Goal: Information Seeking & Learning: Check status

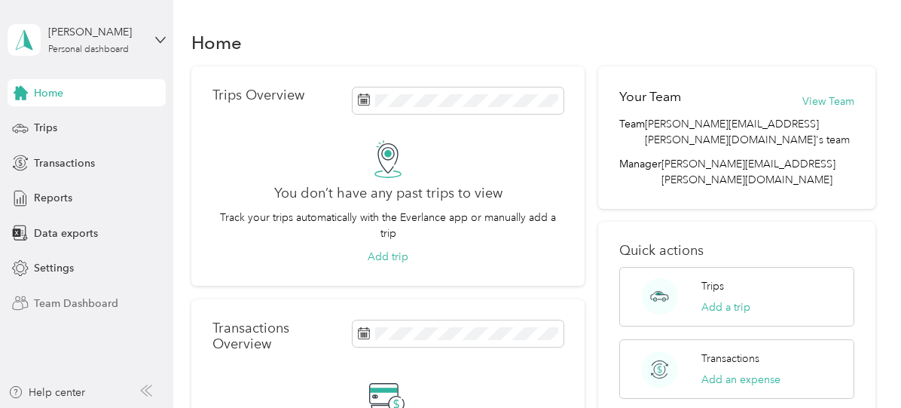
click at [77, 304] on span "Team Dashboard" at bounding box center [76, 303] width 84 height 16
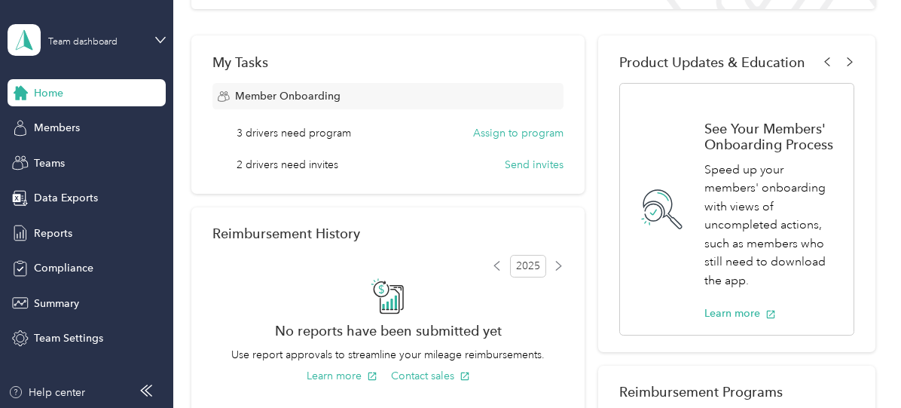
scroll to position [226, 0]
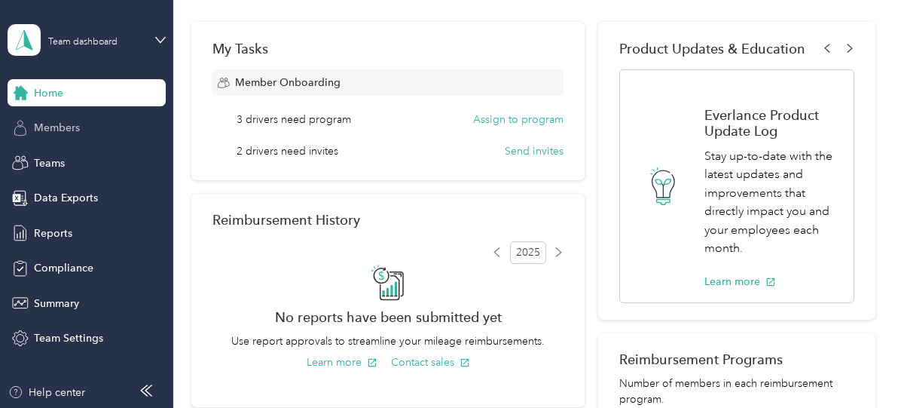
click at [69, 127] on span "Members" at bounding box center [57, 128] width 46 height 16
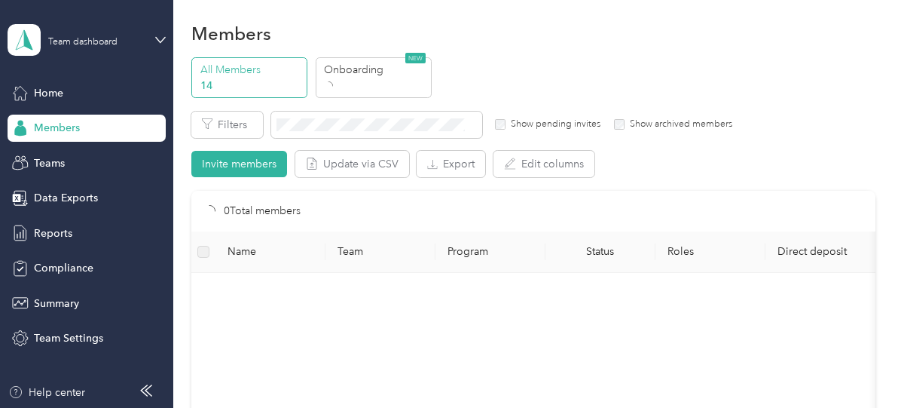
scroll to position [226, 0]
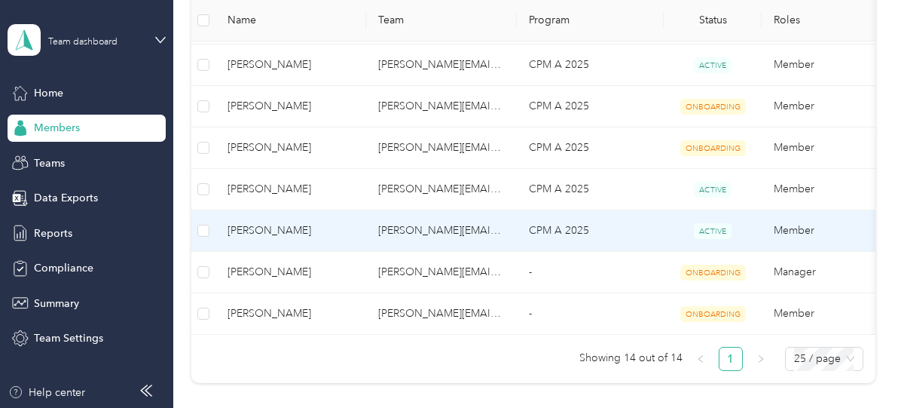
scroll to position [488, 0]
click at [230, 225] on span "[PERSON_NAME]" at bounding box center [291, 230] width 127 height 17
click at [249, 229] on span "[PERSON_NAME]" at bounding box center [291, 230] width 127 height 17
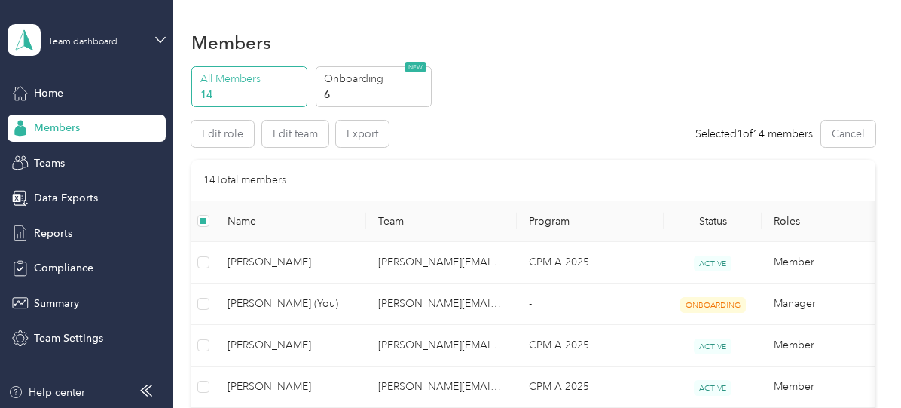
scroll to position [75, 0]
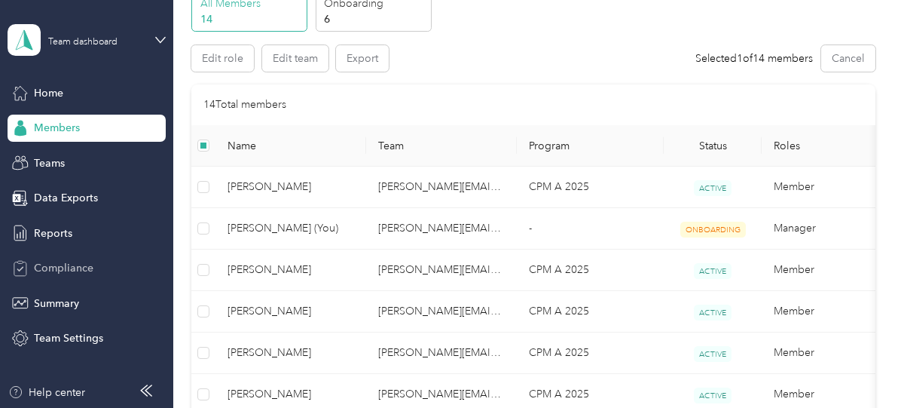
click at [79, 260] on span "Compliance" at bounding box center [64, 268] width 60 height 16
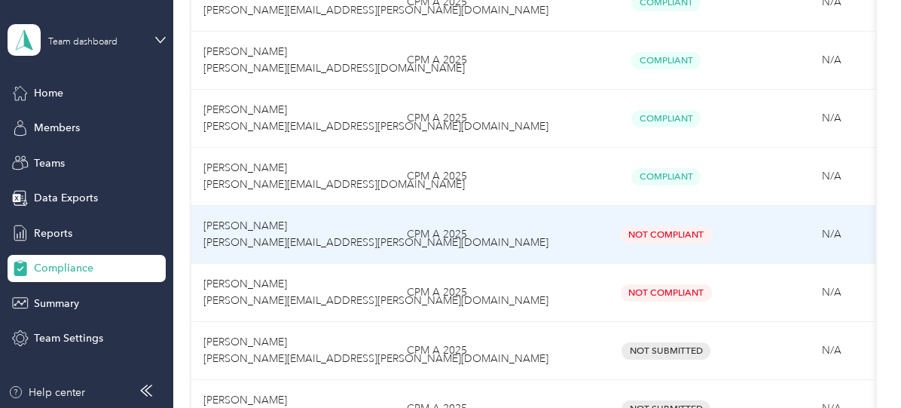
scroll to position [452, 0]
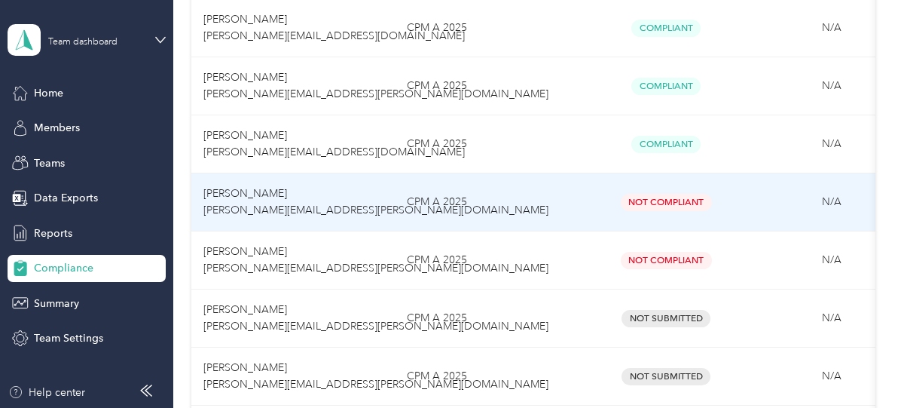
click at [264, 193] on span "[PERSON_NAME] [PERSON_NAME][EMAIL_ADDRESS][PERSON_NAME][DOMAIN_NAME]" at bounding box center [375, 201] width 345 height 29
click at [653, 200] on span "Not Compliant" at bounding box center [666, 202] width 91 height 17
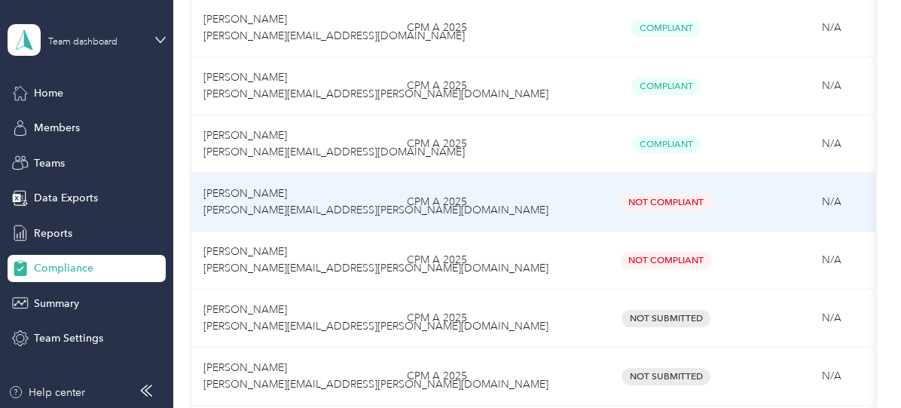
click at [604, 203] on div "Not Compliant" at bounding box center [666, 202] width 142 height 17
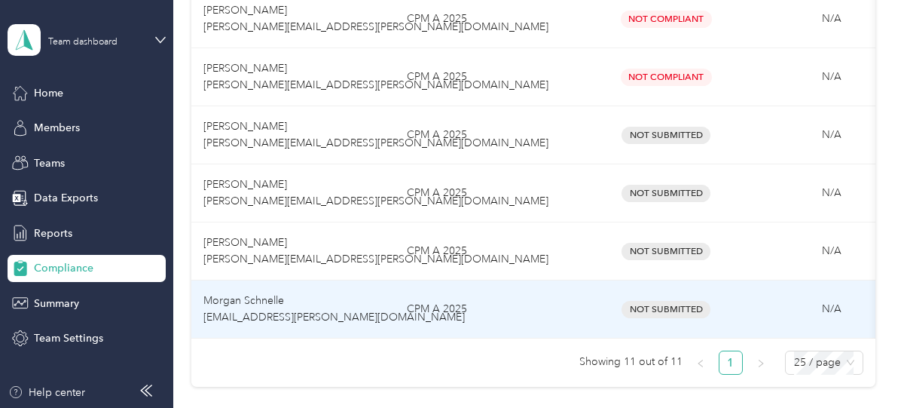
scroll to position [552, 0]
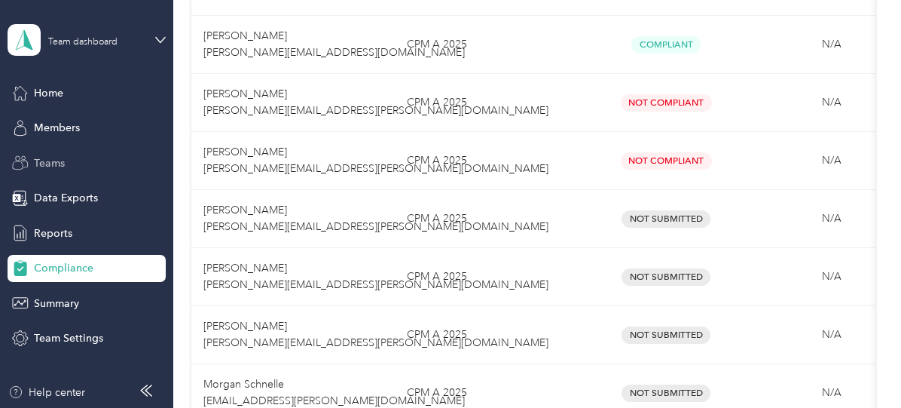
click at [53, 164] on span "Teams" at bounding box center [49, 163] width 31 height 16
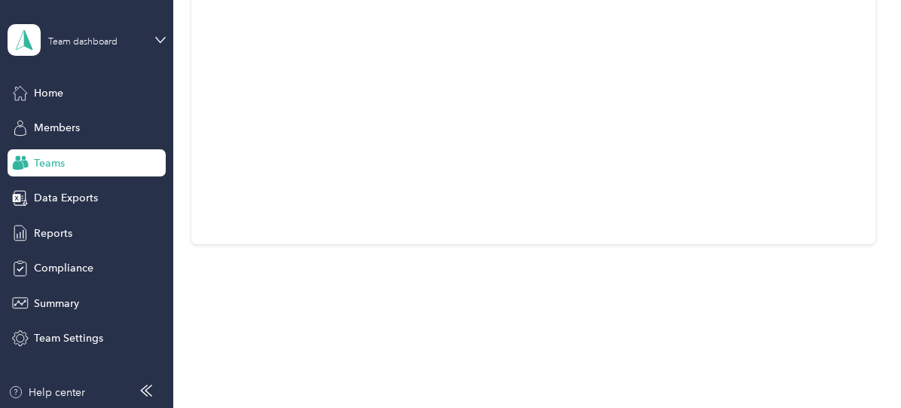
scroll to position [149, 0]
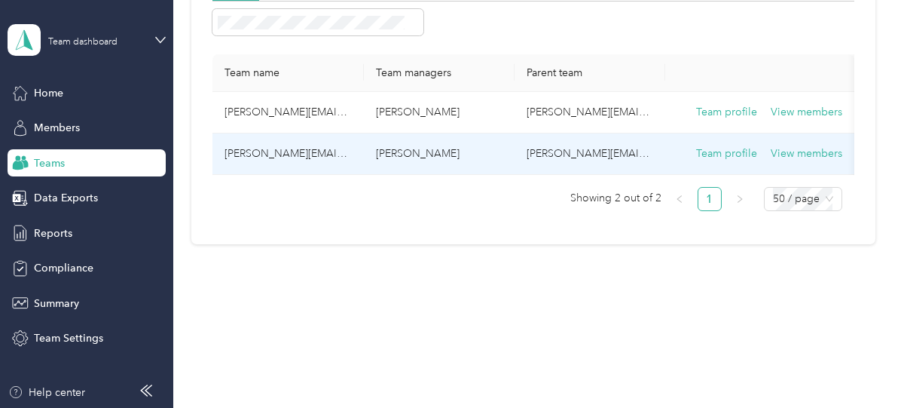
click at [279, 137] on td "[PERSON_NAME][EMAIL_ADDRESS][PERSON_NAME][DOMAIN_NAME]" at bounding box center [288, 153] width 151 height 41
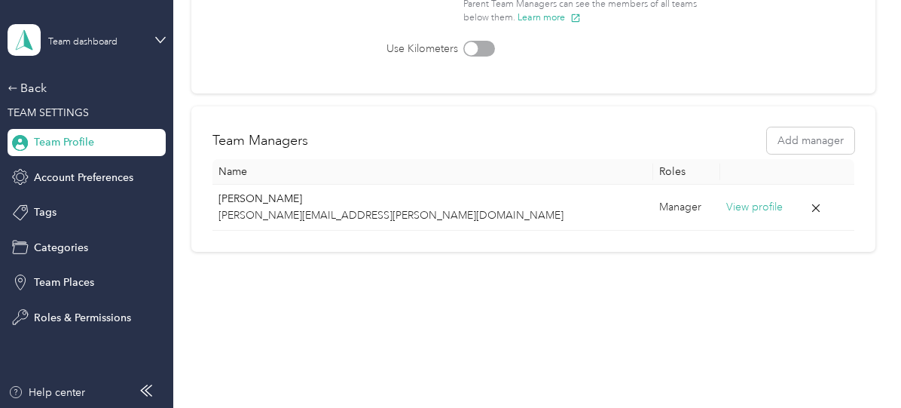
scroll to position [289, 0]
click at [65, 145] on span "Team Profile" at bounding box center [64, 142] width 60 height 16
click at [21, 142] on icon at bounding box center [20, 142] width 17 height 17
click at [16, 85] on icon at bounding box center [13, 88] width 11 height 11
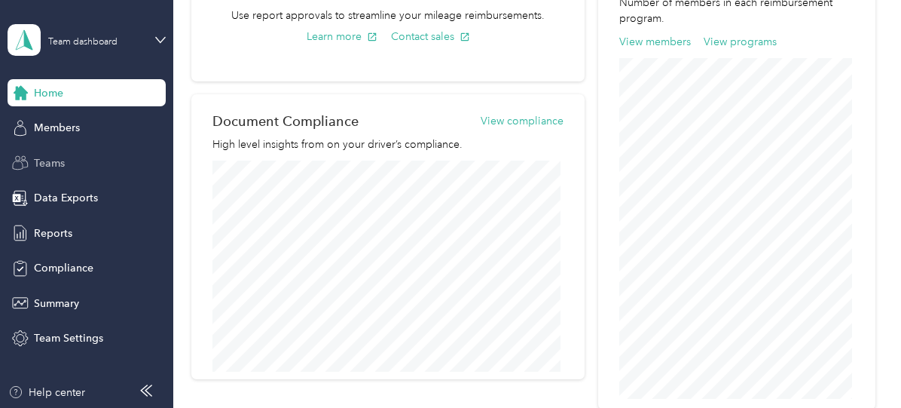
click at [41, 161] on span "Teams" at bounding box center [49, 163] width 31 height 16
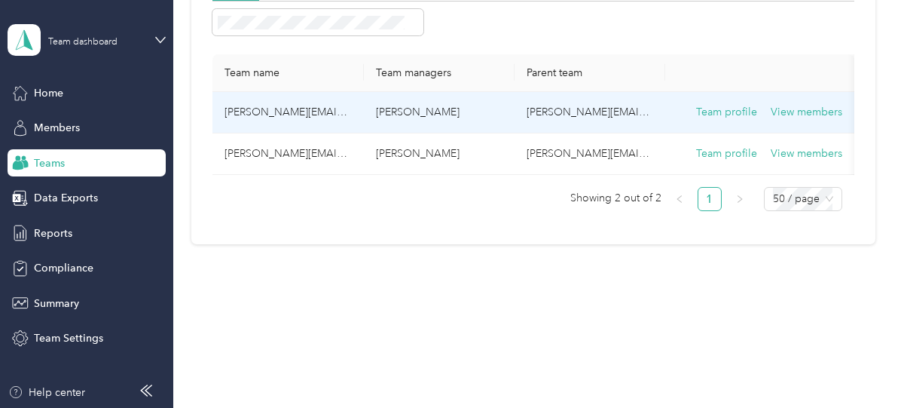
click at [261, 98] on td "[PERSON_NAME][EMAIL_ADDRESS][PERSON_NAME][DOMAIN_NAME]" at bounding box center [288, 112] width 151 height 41
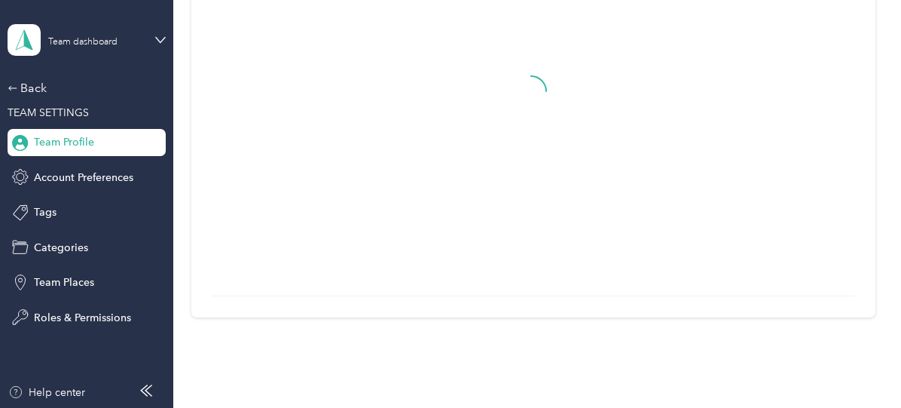
scroll to position [289, 0]
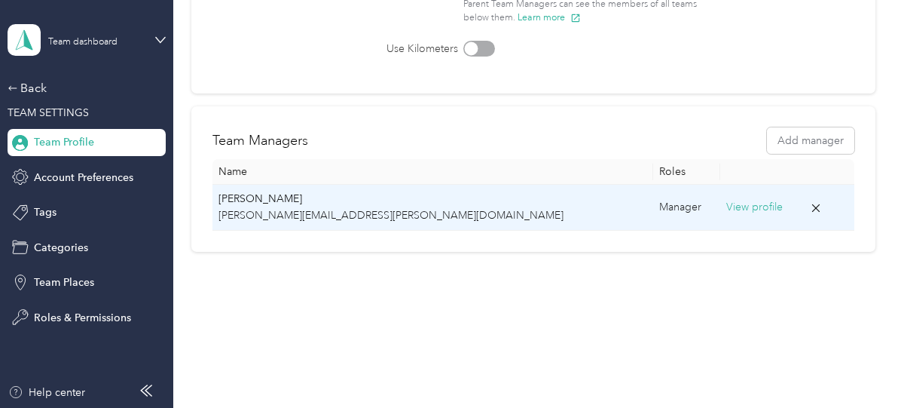
click at [252, 192] on p "[PERSON_NAME]" at bounding box center [433, 199] width 429 height 17
click at [727, 199] on button "View profile" at bounding box center [755, 207] width 57 height 17
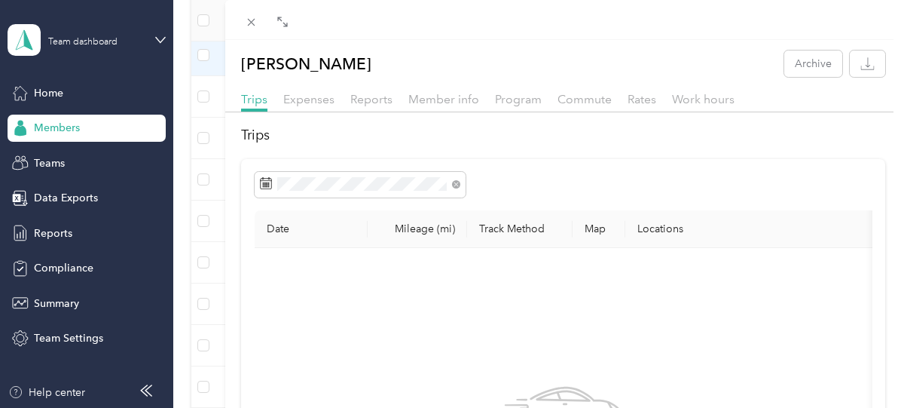
click at [26, 94] on div "[PERSON_NAME] Archive Trips Expenses Reports Member info Program Commute Rates …" at bounding box center [450, 204] width 901 height 408
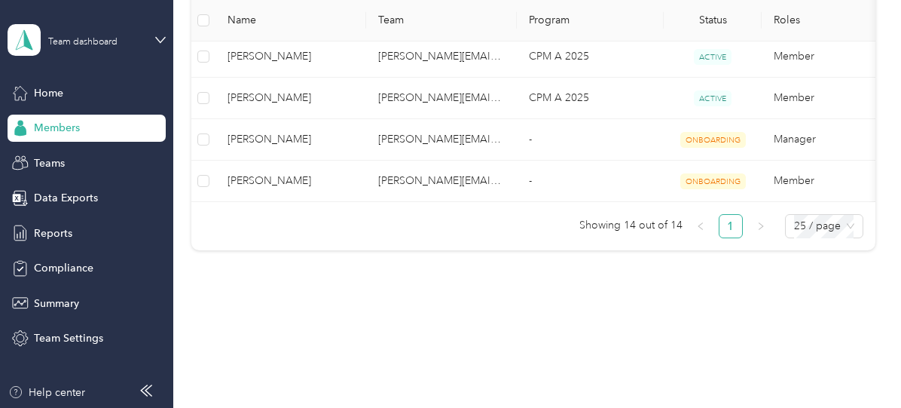
scroll to position [678, 0]
